Goal: Register for event/course

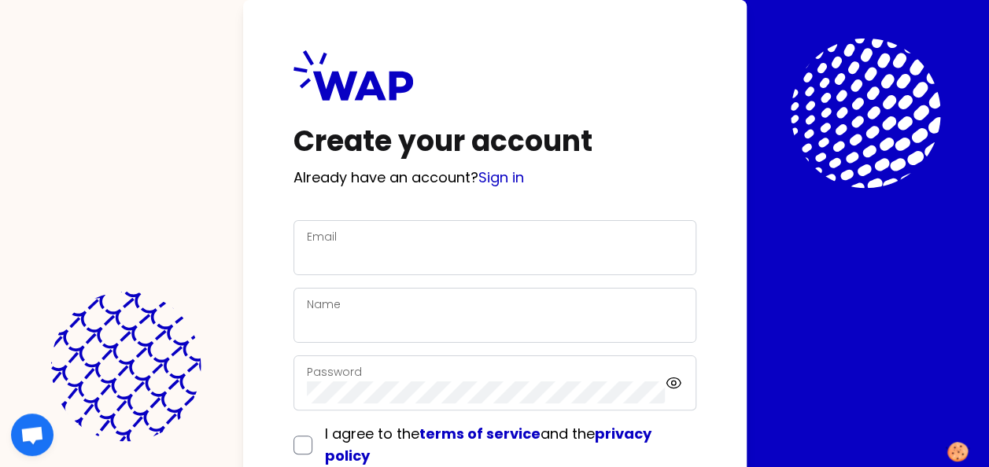
click at [335, 234] on div "Email" at bounding box center [495, 247] width 376 height 41
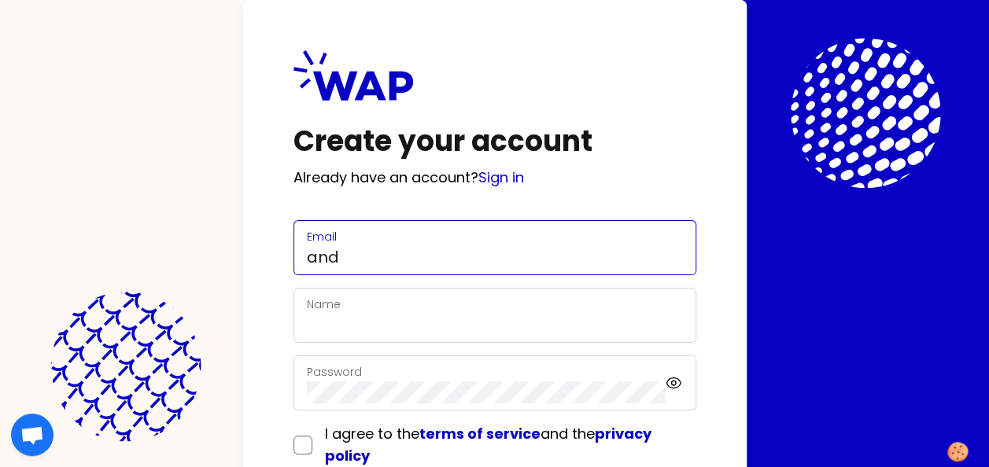
type input "[DOMAIN_NAME][EMAIL_ADDRESS][DOMAIN_NAME]"
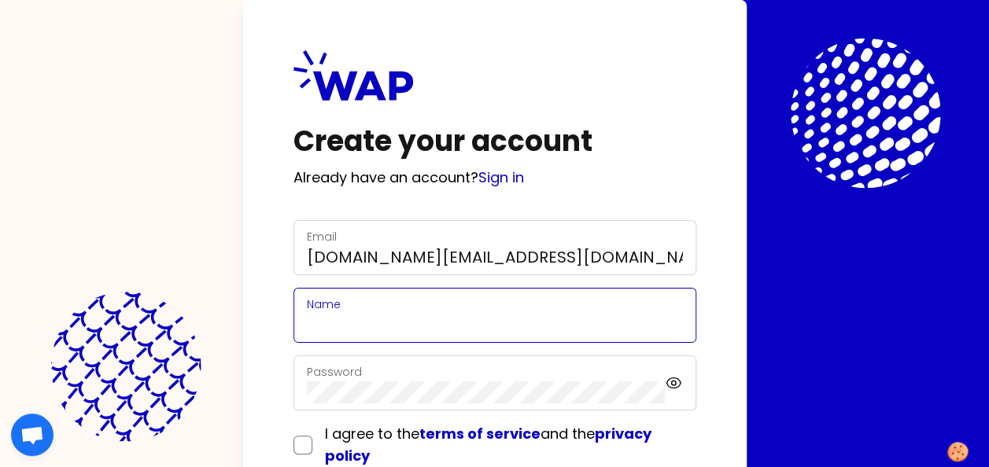
type input "[PERSON_NAME]"
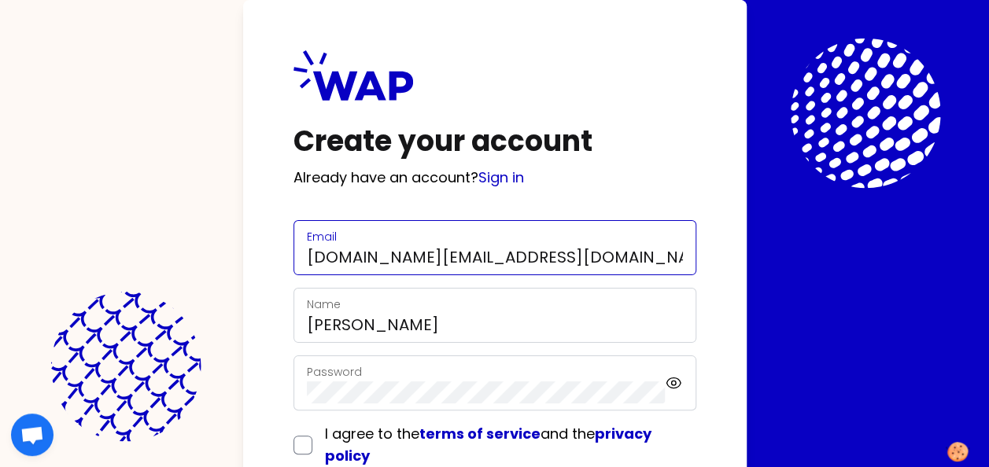
scroll to position [79, 0]
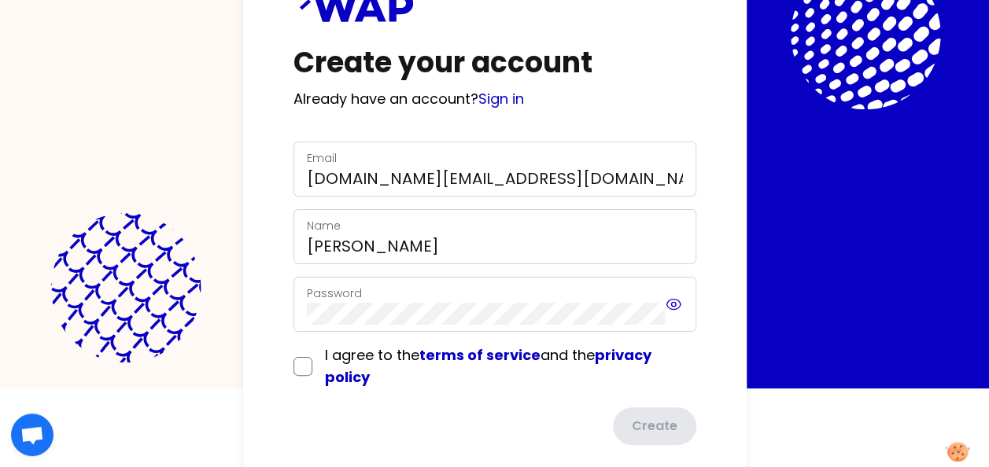
click at [674, 302] on icon at bounding box center [673, 304] width 17 height 19
click at [323, 290] on label "Password" at bounding box center [334, 294] width 55 height 16
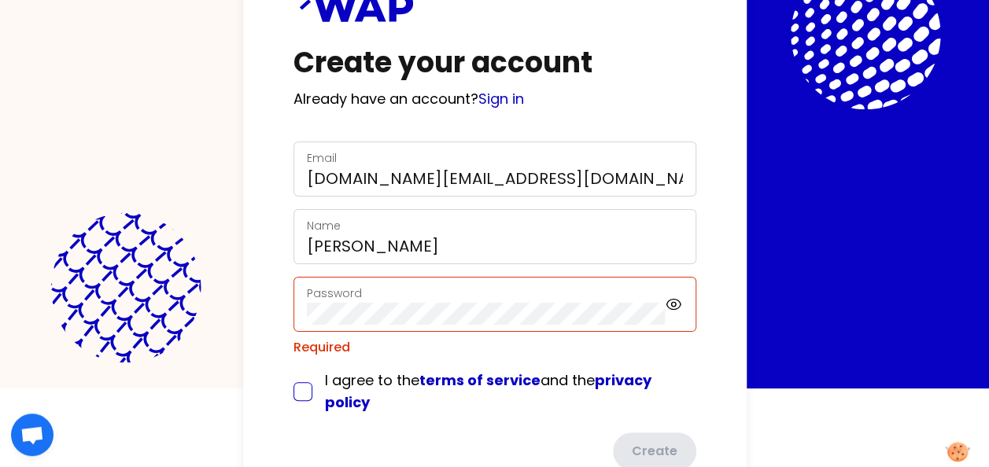
click at [310, 370] on div "I agree to the terms of service and the privacy policy" at bounding box center [495, 392] width 403 height 44
click at [297, 389] on input "checkbox" at bounding box center [303, 391] width 19 height 19
checkbox input "true"
click at [512, 99] on link "Sign in" at bounding box center [501, 99] width 46 height 20
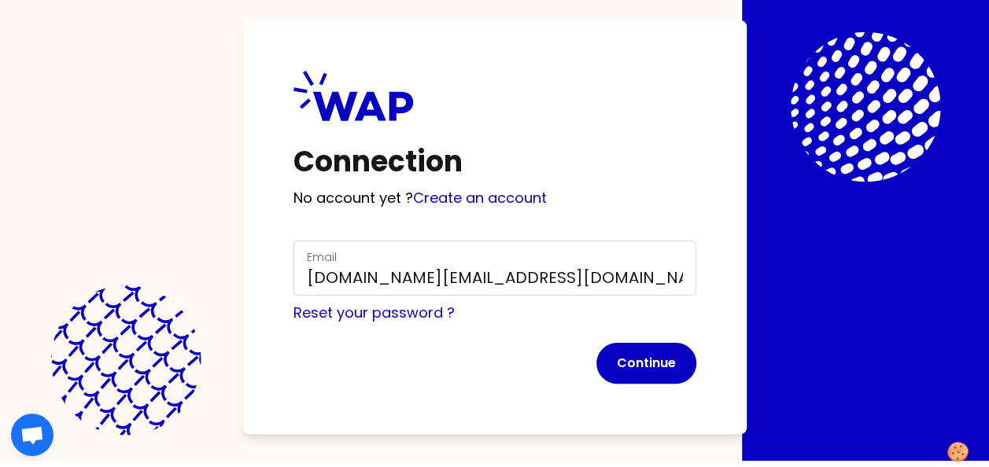
scroll to position [6, 0]
click at [649, 367] on button "Continue" at bounding box center [647, 363] width 100 height 41
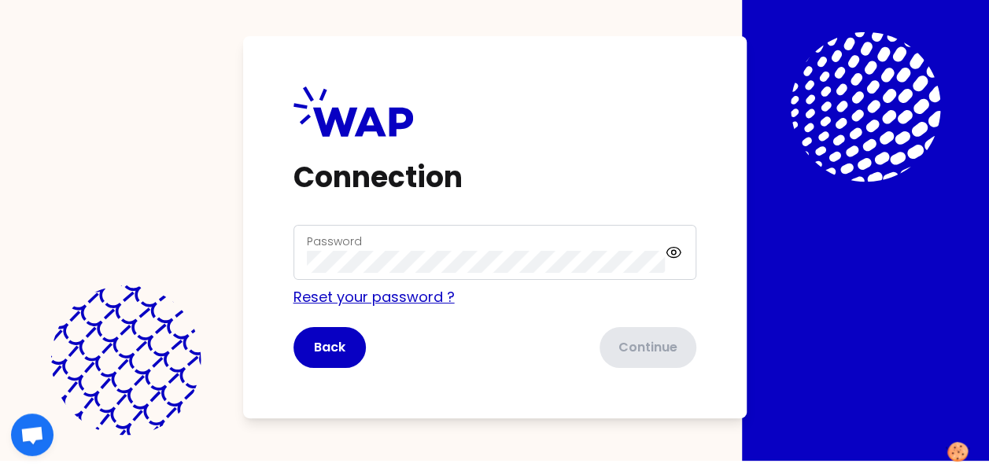
click at [368, 297] on link "Reset your password ?" at bounding box center [374, 297] width 161 height 20
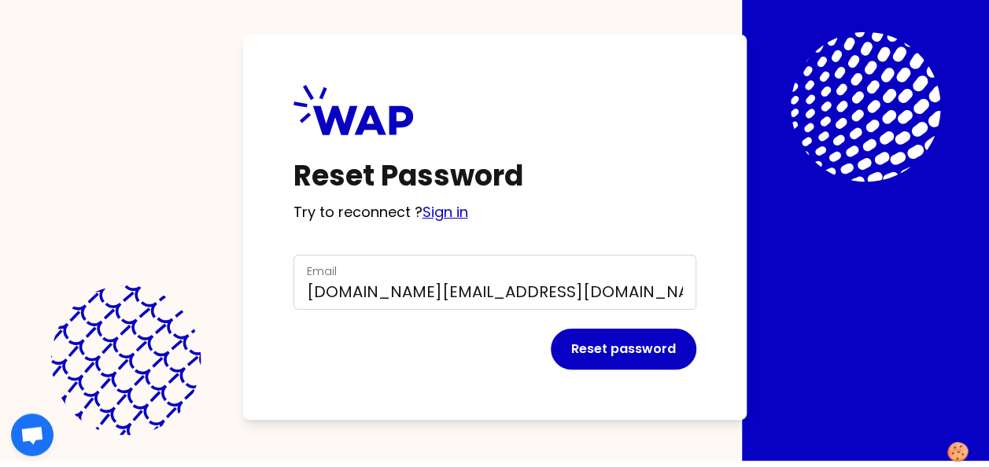
click at [445, 212] on link "Sign in" at bounding box center [446, 212] width 46 height 20
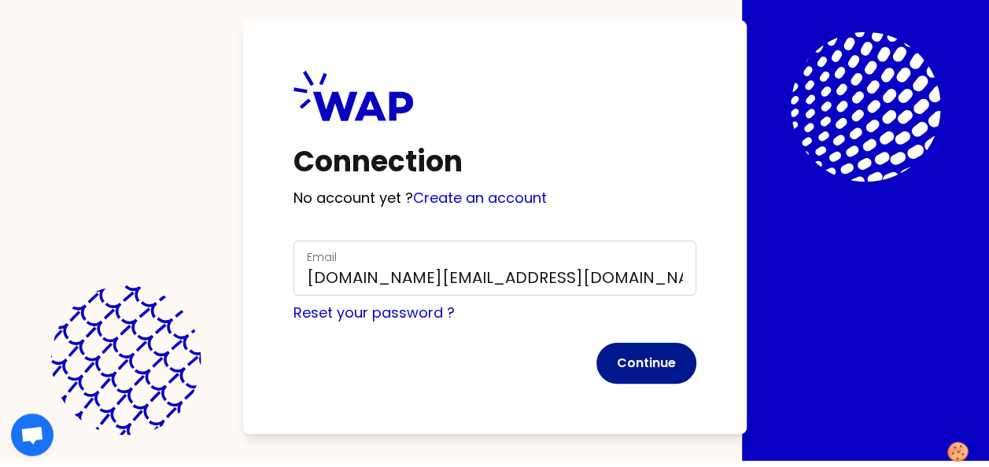
click at [648, 364] on button "Continue" at bounding box center [647, 363] width 100 height 41
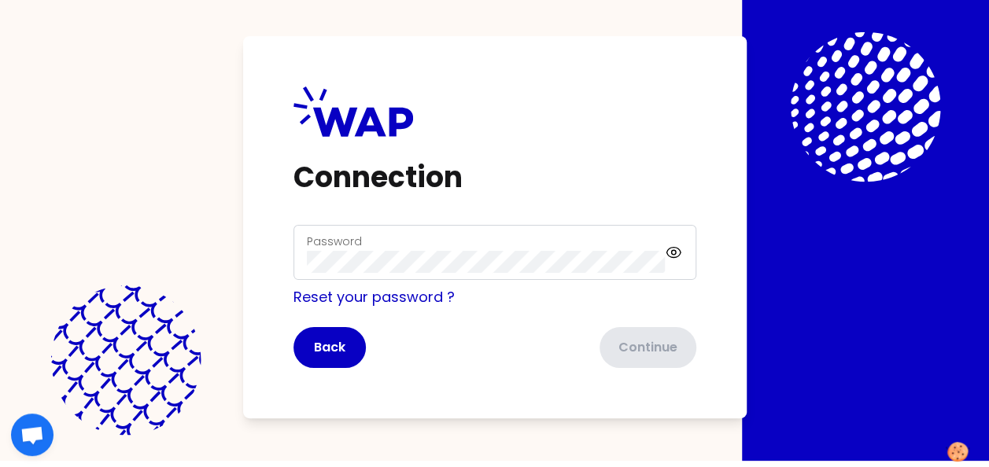
click at [348, 236] on label "Password" at bounding box center [334, 242] width 55 height 16
click at [639, 348] on button "Continue" at bounding box center [647, 347] width 100 height 41
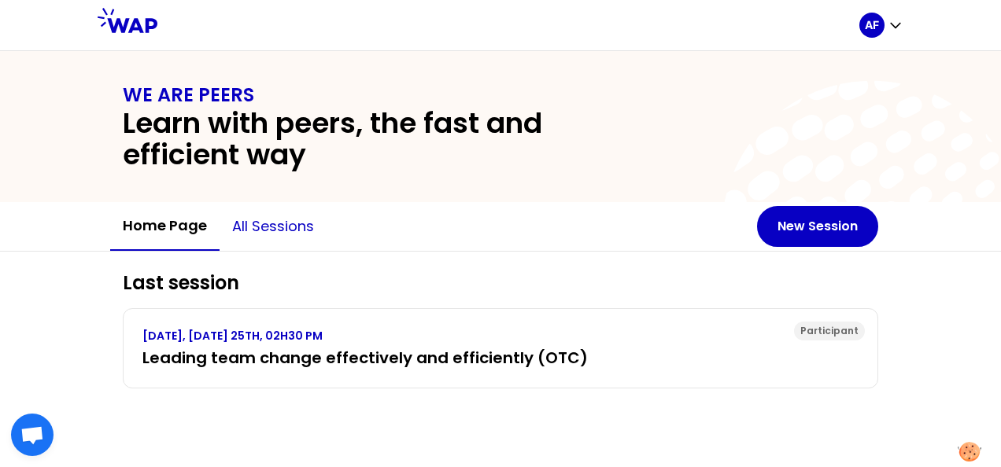
click at [279, 228] on button "All sessions" at bounding box center [273, 226] width 107 height 47
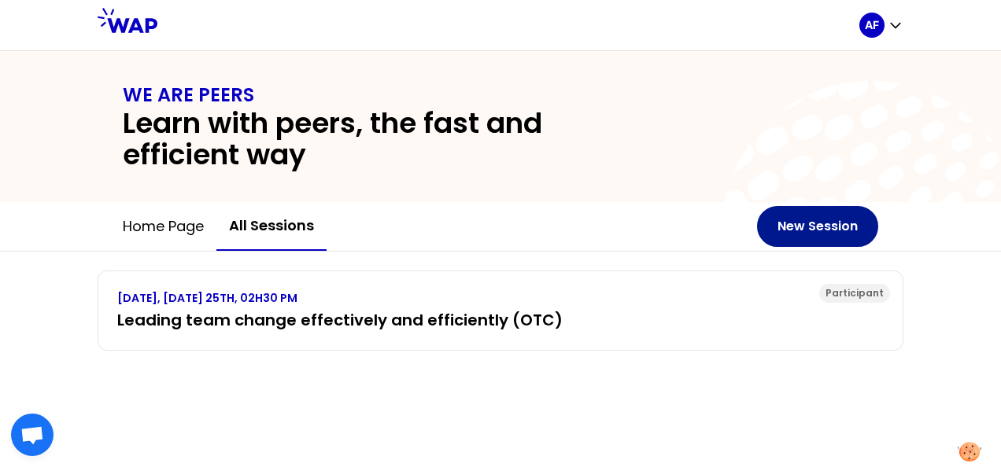
click at [816, 225] on button "New Session" at bounding box center [817, 226] width 121 height 41
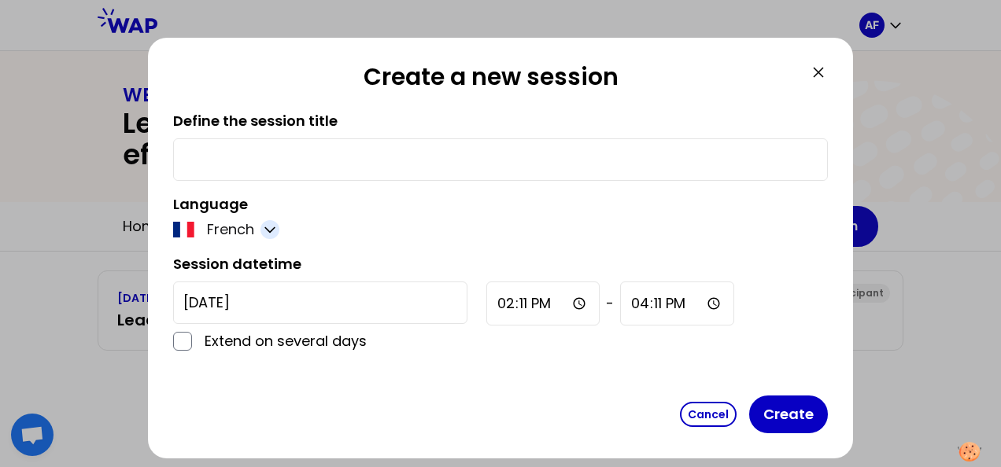
click at [272, 231] on icon "button" at bounding box center [270, 230] width 16 height 16
click at [235, 272] on span "English" at bounding box center [242, 268] width 48 height 22
click at [183, 342] on input "checkbox" at bounding box center [182, 341] width 19 height 19
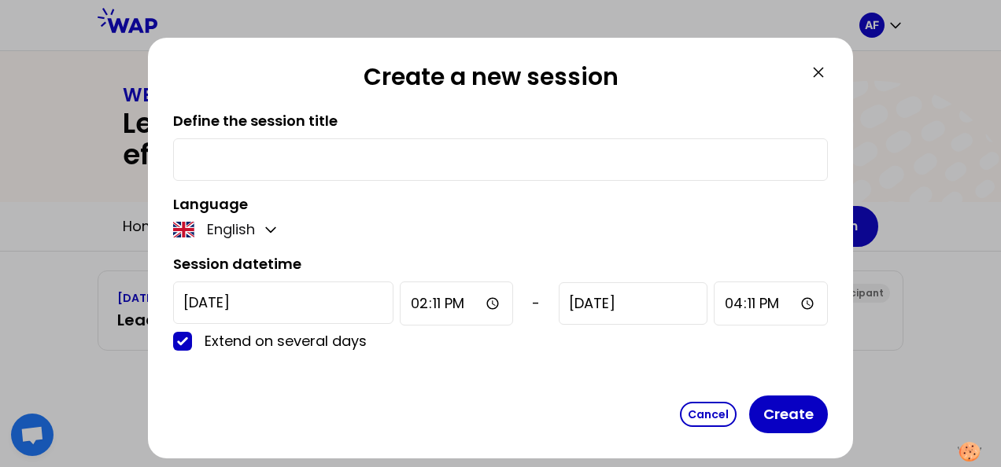
click at [178, 345] on input "checkbox" at bounding box center [182, 341] width 19 height 19
checkbox input "false"
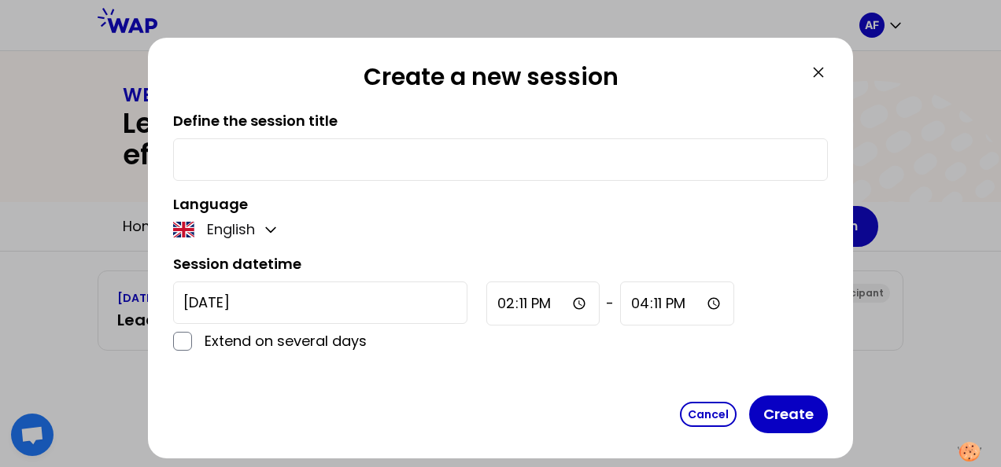
click at [238, 303] on input "[DATE]" at bounding box center [320, 303] width 294 height 42
click at [818, 77] on icon at bounding box center [818, 72] width 19 height 19
